Goal: Information Seeking & Learning: Learn about a topic

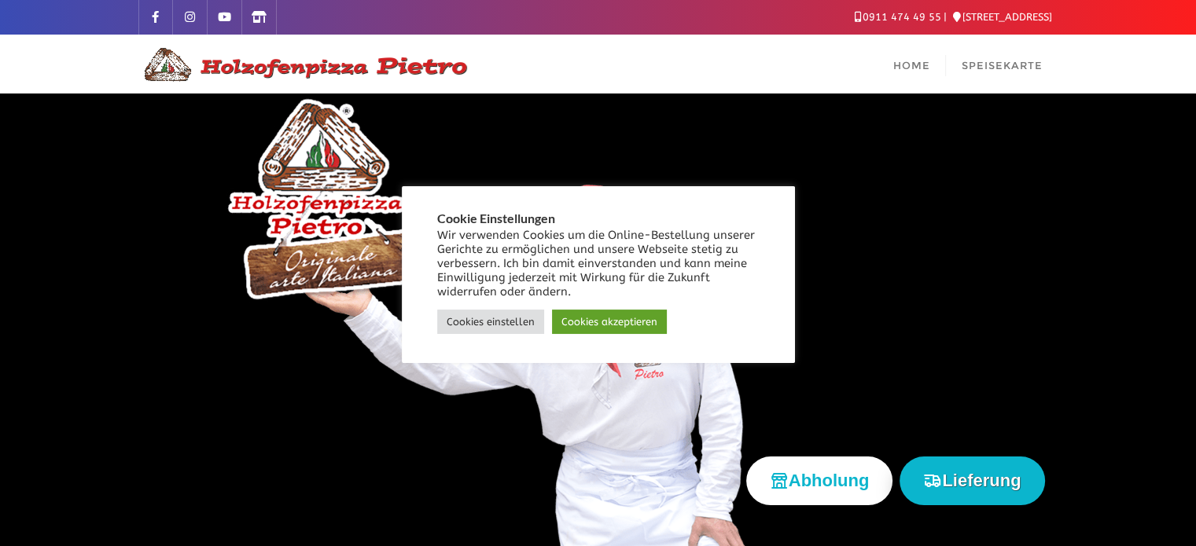
click at [620, 331] on link "Cookies akzeptieren" at bounding box center [609, 322] width 115 height 24
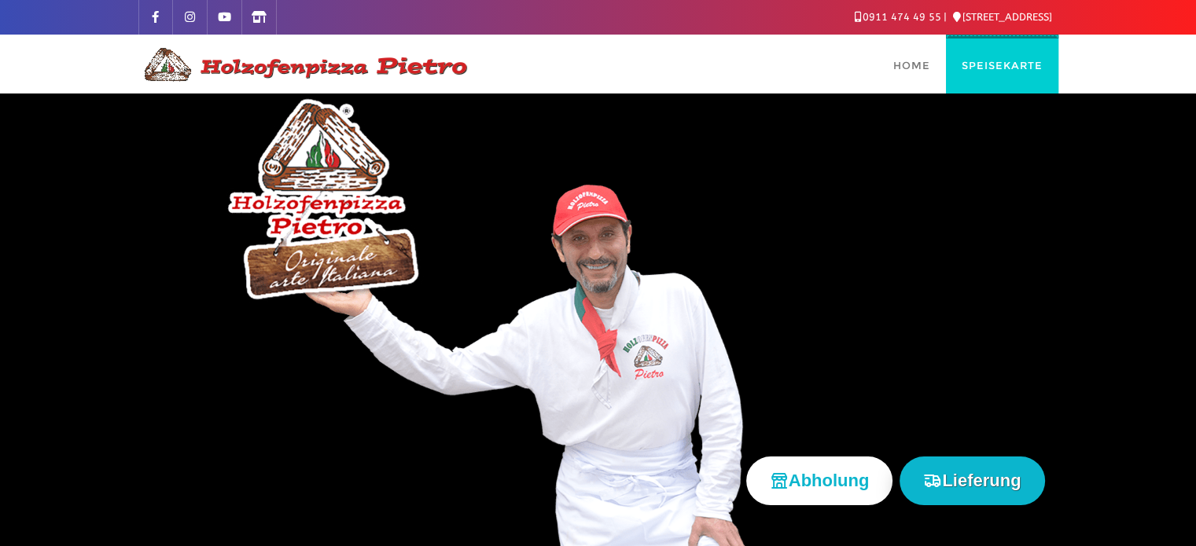
click at [979, 54] on link "Speisekarte" at bounding box center [1002, 64] width 112 height 59
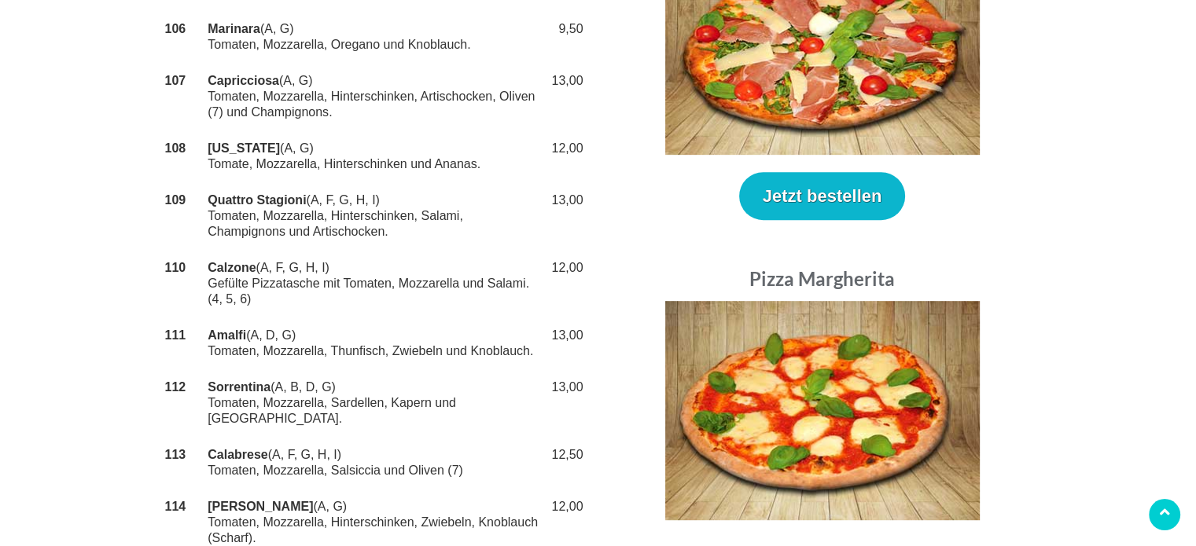
scroll to position [708, 0]
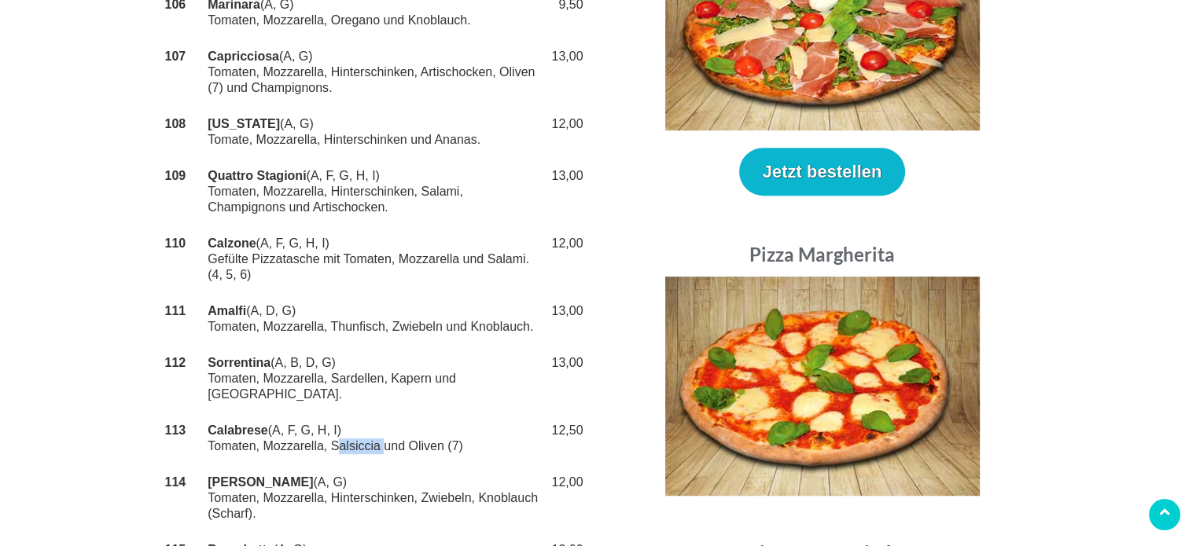
drag, startPoint x: 333, startPoint y: 416, endPoint x: 381, endPoint y: 414, distance: 47.2
click at [381, 414] on td "Calabrese (A, F, G, H, I) Tomaten, Mozzarella, Salsiccia und Oliven (7)" at bounding box center [373, 439] width 339 height 52
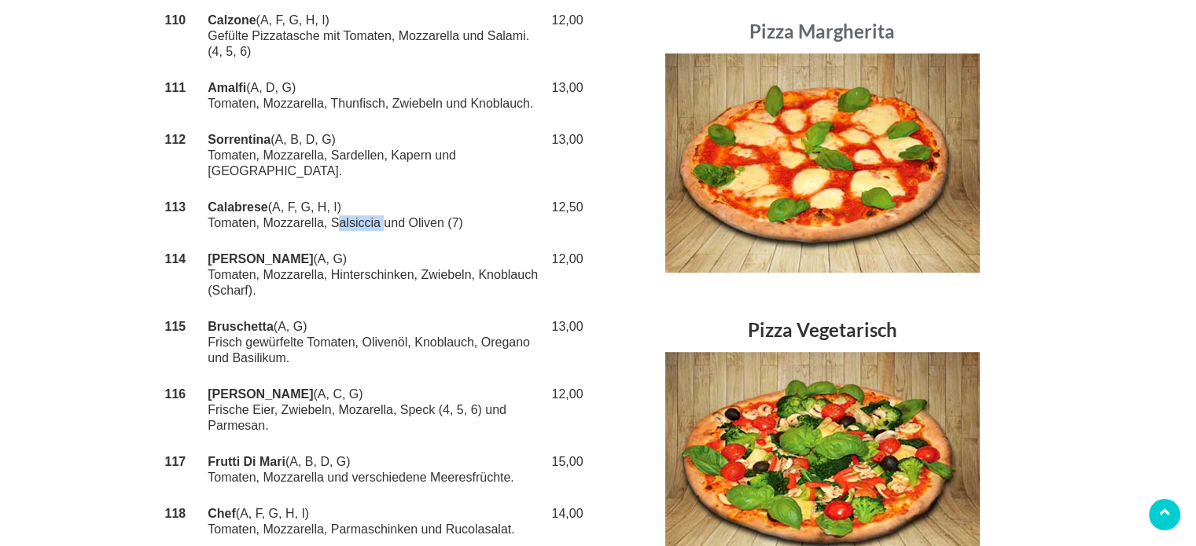
scroll to position [865, 0]
